Goal: Task Accomplishment & Management: Use online tool/utility

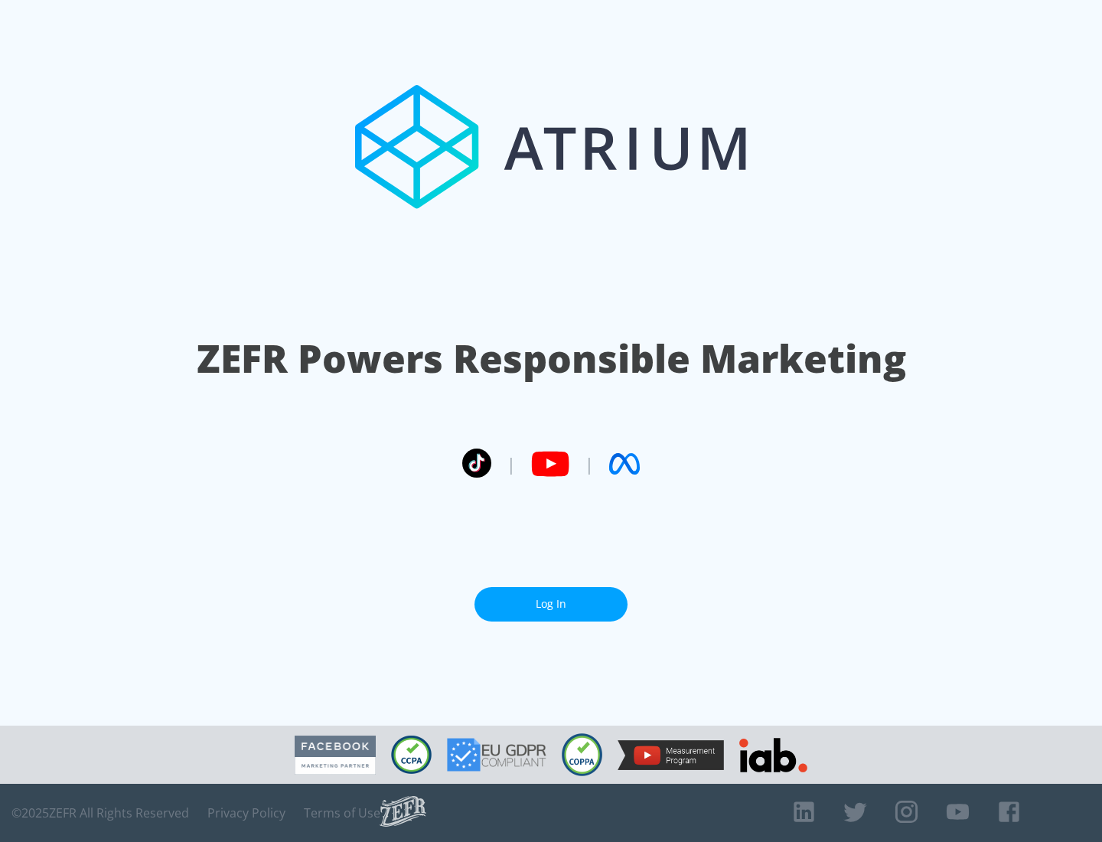
click at [551, 604] on link "Log In" at bounding box center [551, 604] width 153 height 34
